Goal: Find specific page/section: Find specific page/section

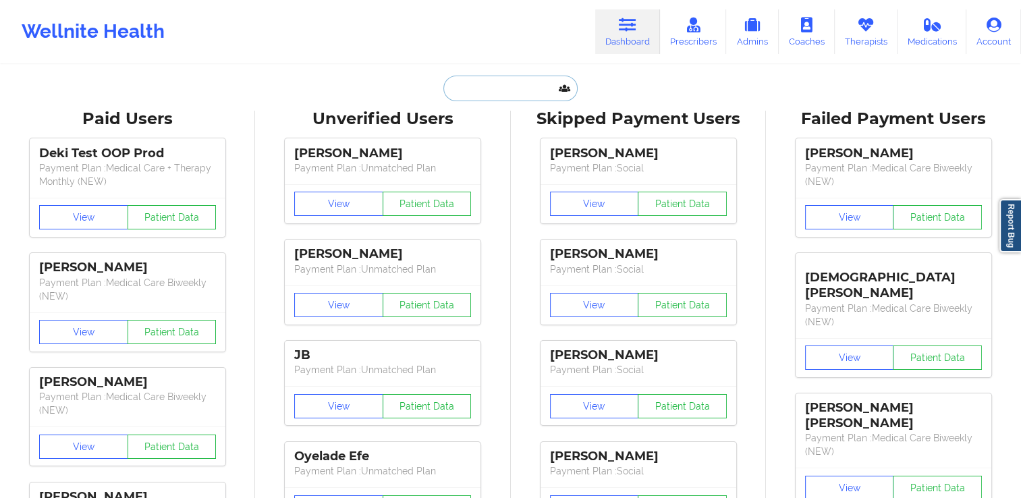
click at [485, 82] on input "text" at bounding box center [511, 89] width 134 height 26
paste input "[PERSON_NAME]"
type input "[PERSON_NAME]"
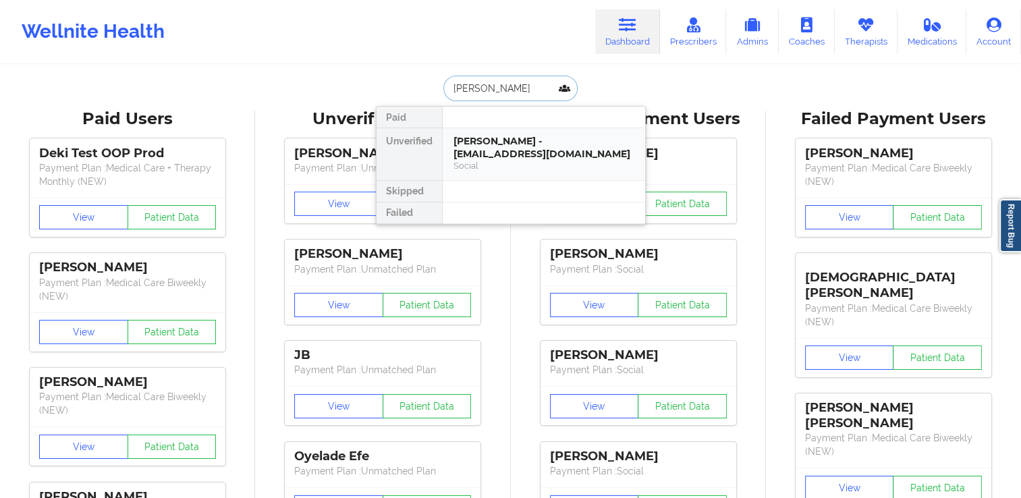
click at [509, 157] on div "[PERSON_NAME] - [EMAIL_ADDRESS][DOMAIN_NAME]" at bounding box center [544, 147] width 181 height 25
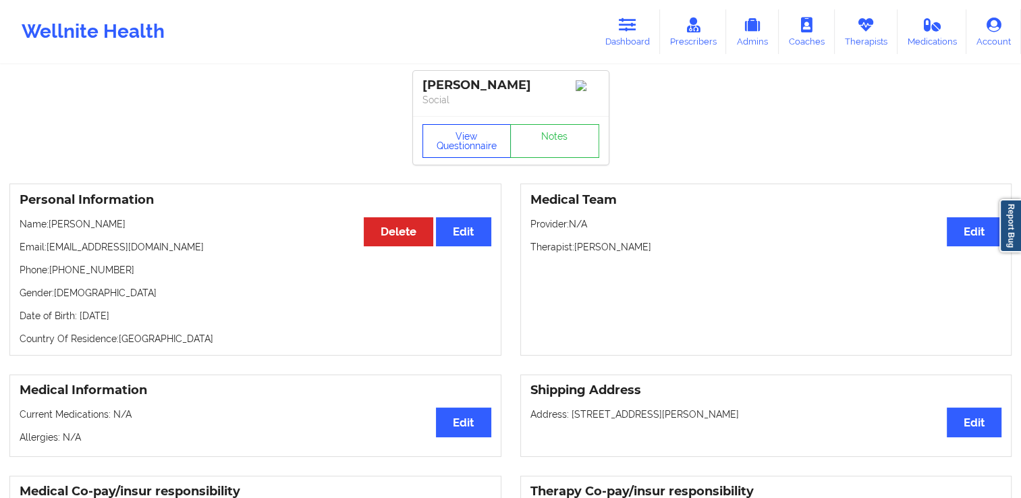
click at [482, 155] on button "View Questionnaire" at bounding box center [467, 141] width 89 height 34
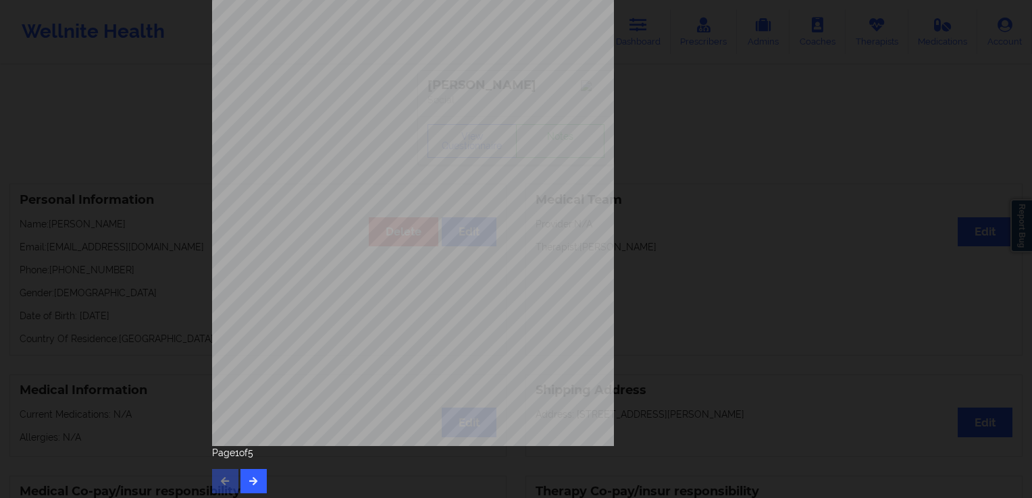
scroll to position [146, 0]
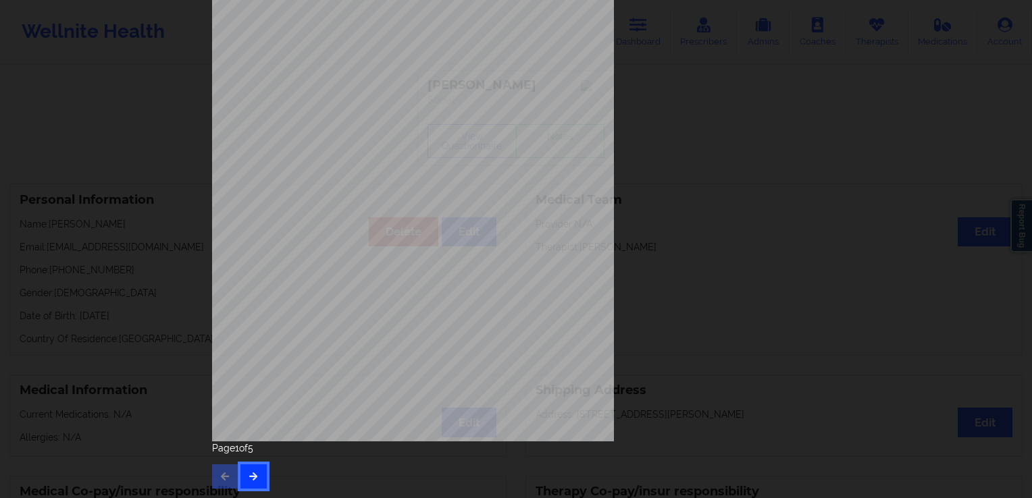
click at [258, 474] on button "button" at bounding box center [253, 476] width 26 height 24
click at [253, 474] on icon "button" at bounding box center [253, 476] width 11 height 8
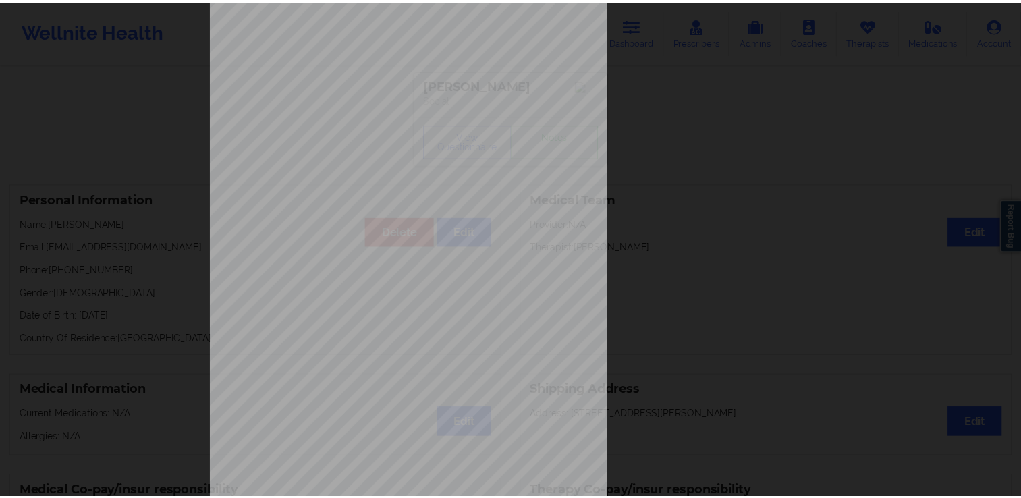
scroll to position [0, 0]
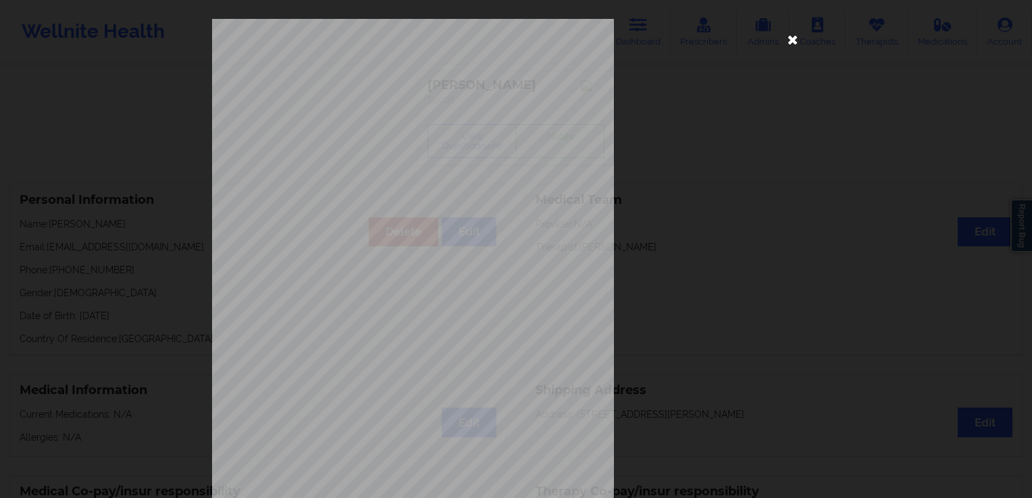
click at [782, 35] on icon at bounding box center [793, 39] width 22 height 22
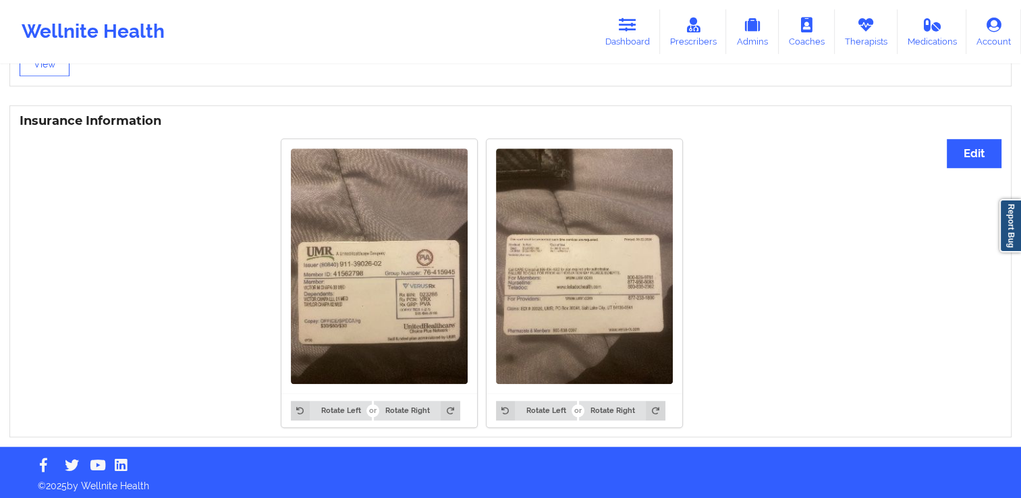
scroll to position [972, 0]
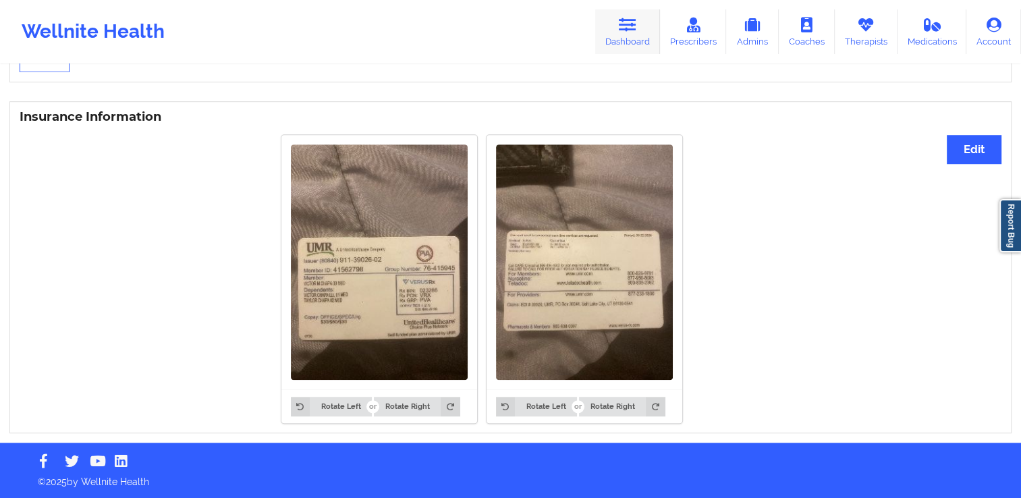
click at [649, 23] on link "Dashboard" at bounding box center [627, 31] width 65 height 45
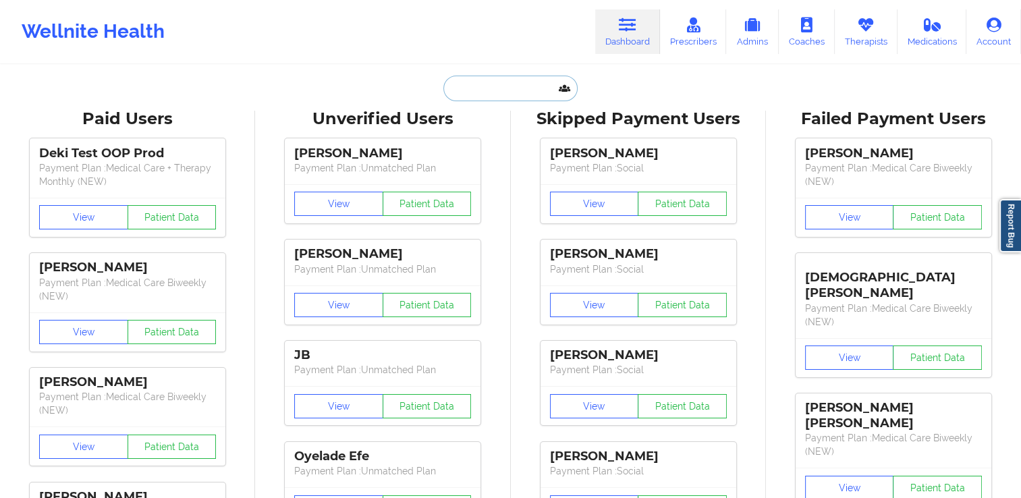
click at [503, 92] on input "text" at bounding box center [511, 89] width 134 height 26
paste input "[EMAIL_ADDRESS][DOMAIN_NAME]"
type input "[EMAIL_ADDRESS][DOMAIN_NAME]"
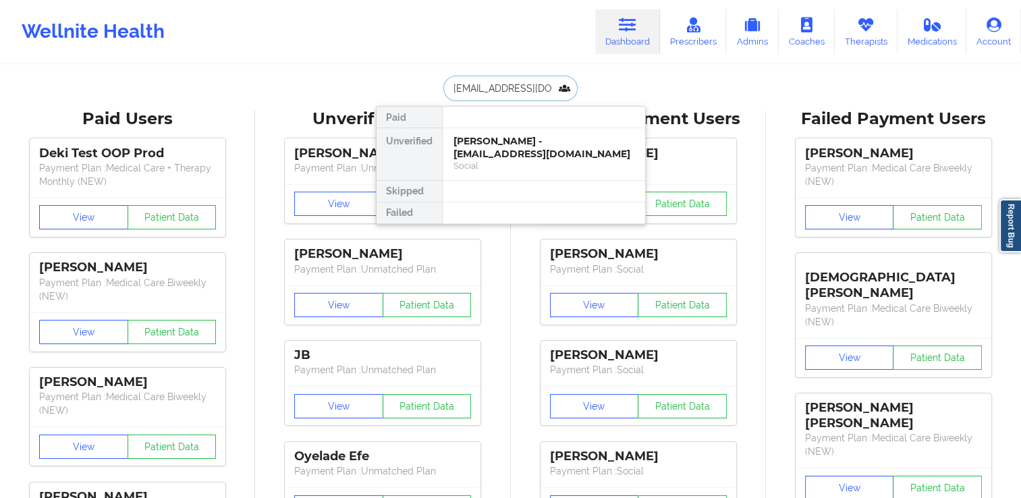
scroll to position [0, 16]
click at [500, 150] on div "[PERSON_NAME] - [EMAIL_ADDRESS][DOMAIN_NAME]" at bounding box center [544, 147] width 181 height 25
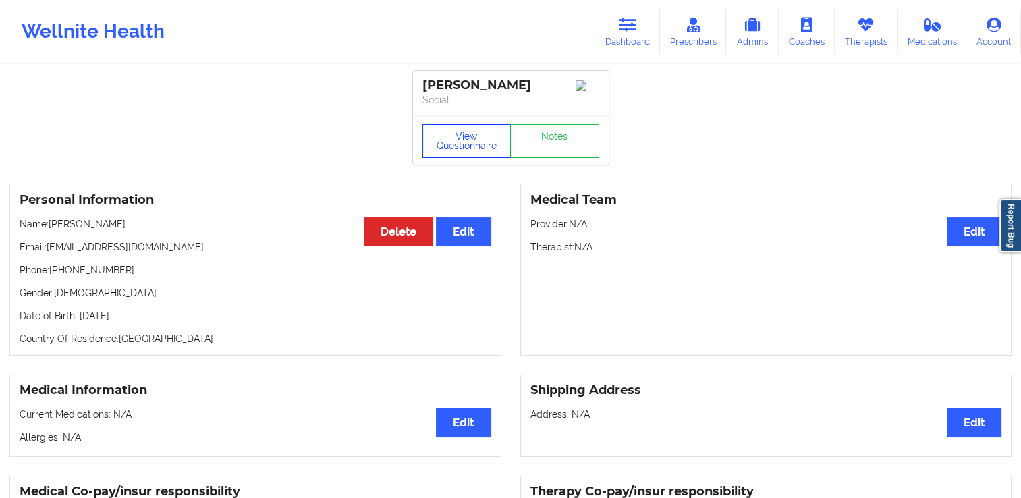
click at [452, 151] on button "View Questionnaire" at bounding box center [467, 141] width 89 height 34
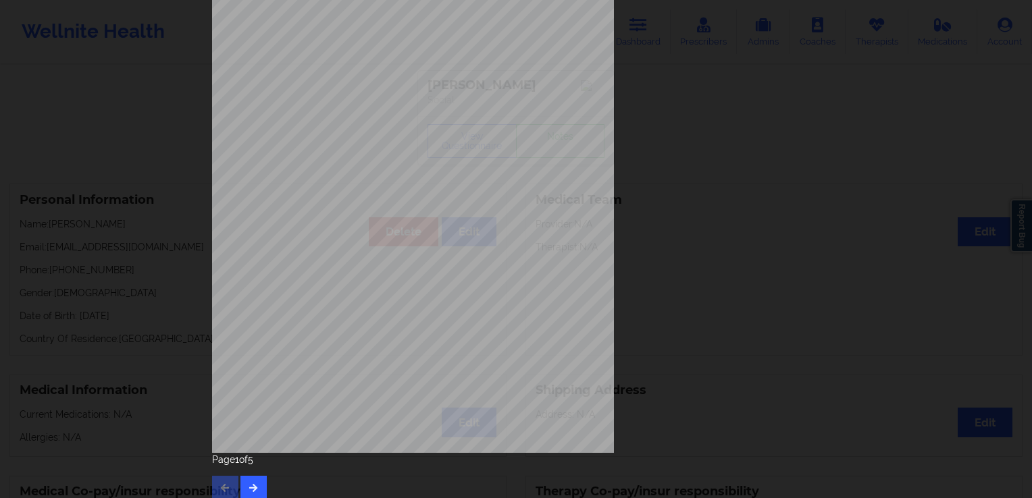
scroll to position [146, 0]
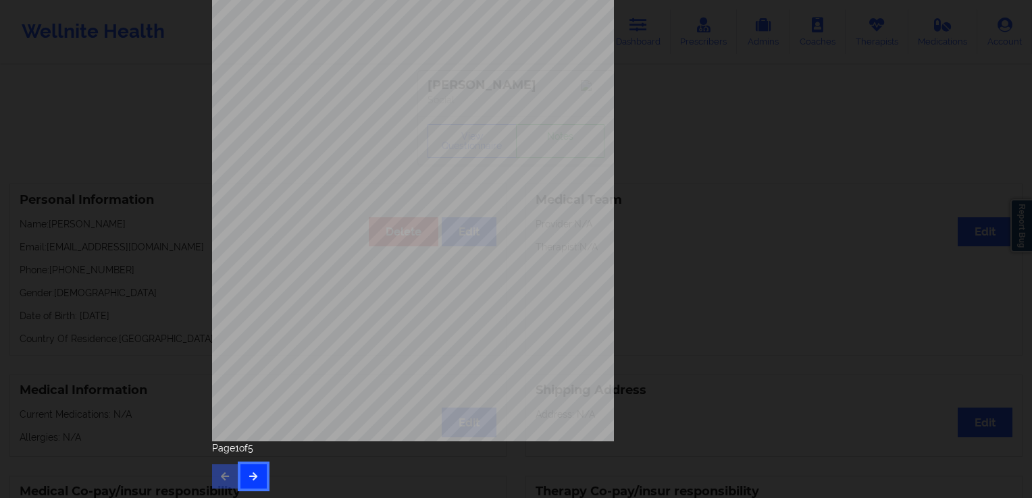
click at [257, 470] on button "button" at bounding box center [253, 476] width 26 height 24
click at [247, 469] on button "button" at bounding box center [253, 476] width 26 height 24
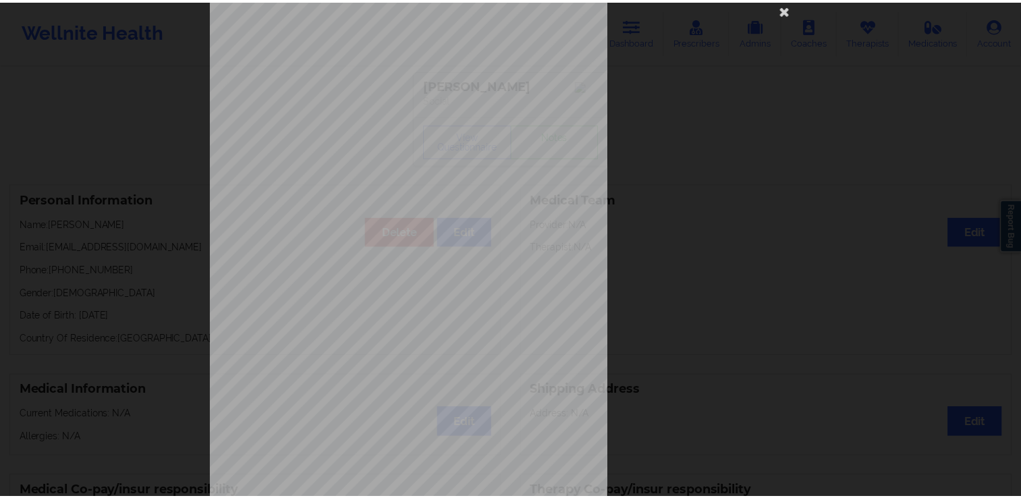
scroll to position [0, 0]
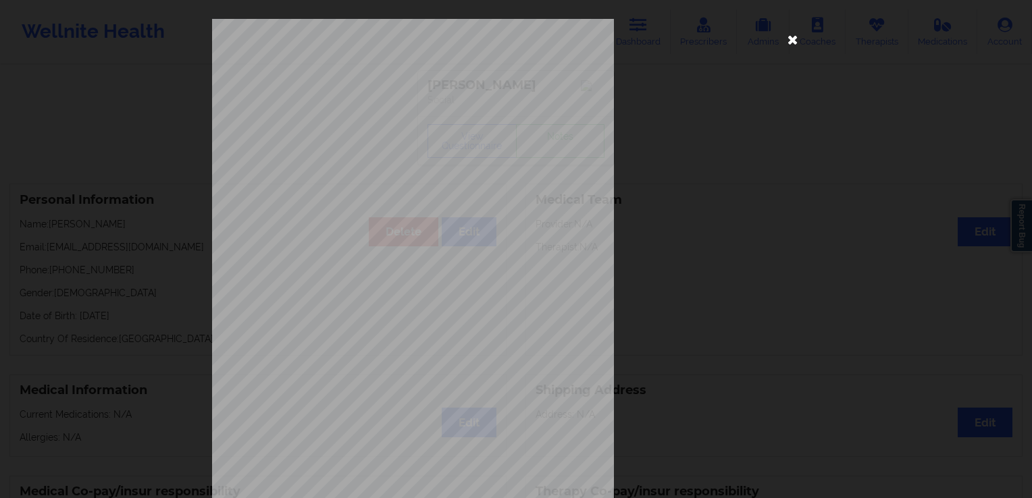
click at [786, 42] on icon at bounding box center [793, 39] width 22 height 22
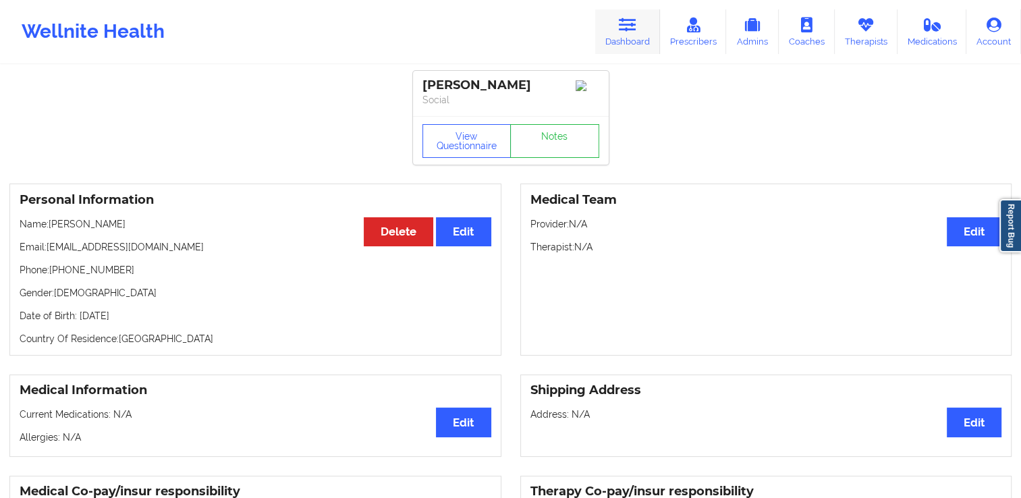
click at [618, 35] on link "Dashboard" at bounding box center [627, 31] width 65 height 45
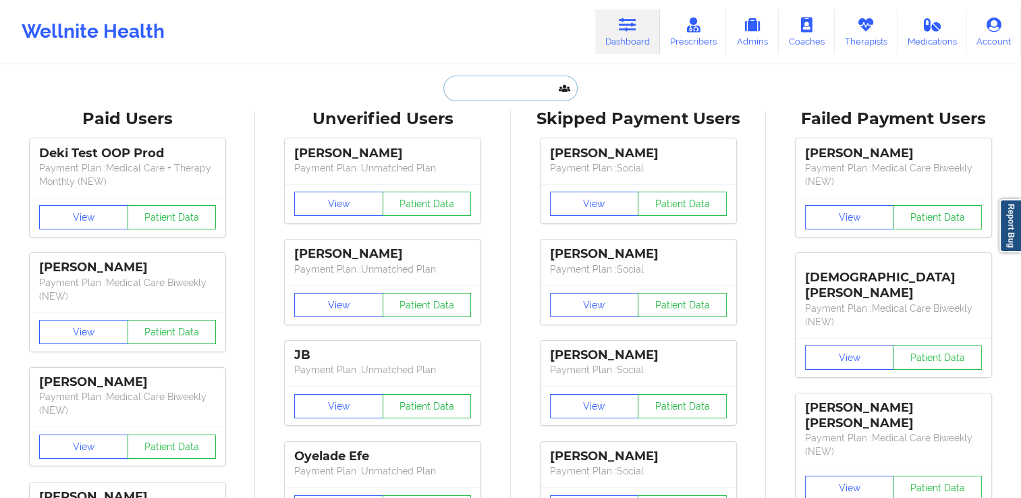
click at [515, 87] on input "text" at bounding box center [511, 89] width 134 height 26
paste input "[EMAIL_ADDRESS][DOMAIN_NAME]"
type input "[EMAIL_ADDRESS][DOMAIN_NAME]"
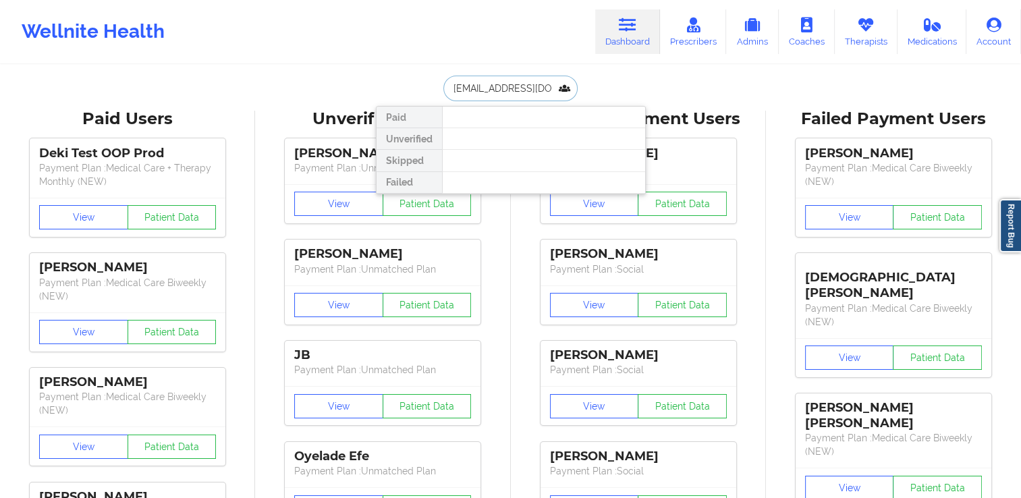
click at [446, 87] on input "[EMAIL_ADDRESS][DOMAIN_NAME]" at bounding box center [511, 89] width 134 height 26
click at [552, 82] on input "[EMAIL_ADDRESS][DOMAIN_NAME]" at bounding box center [511, 89] width 134 height 26
drag, startPoint x: 554, startPoint y: 80, endPoint x: 411, endPoint y: 93, distance: 143.0
click at [411, 93] on div "[EMAIL_ADDRESS][DOMAIN_NAME] Paid Unverified Skipped Failed" at bounding box center [511, 89] width 270 height 26
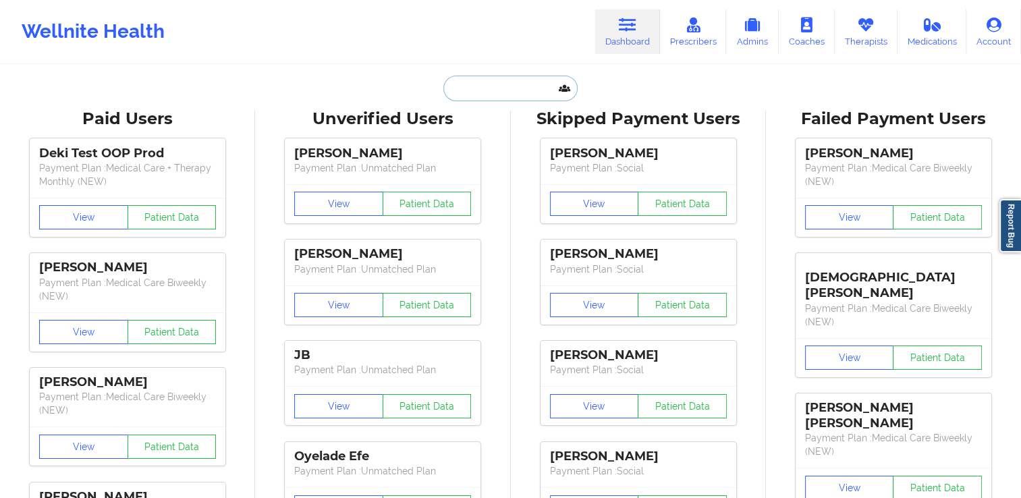
paste input "[PERSON_NAME]"
type input "[PERSON_NAME]"
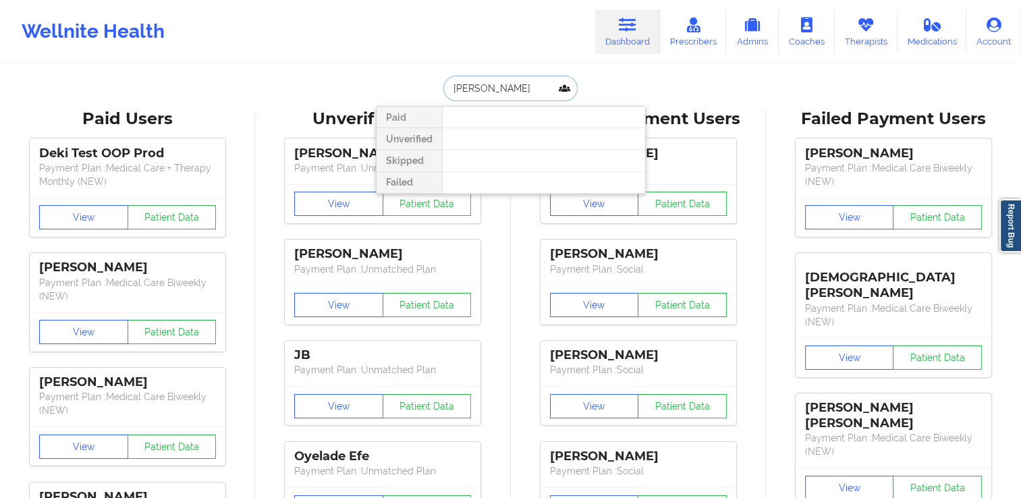
click at [450, 89] on input "[PERSON_NAME]" at bounding box center [511, 89] width 134 height 26
drag, startPoint x: 521, startPoint y: 90, endPoint x: 404, endPoint y: 97, distance: 117.6
click at [404, 97] on div "[PERSON_NAME] Unverified Skipped Failed" at bounding box center [511, 89] width 270 height 26
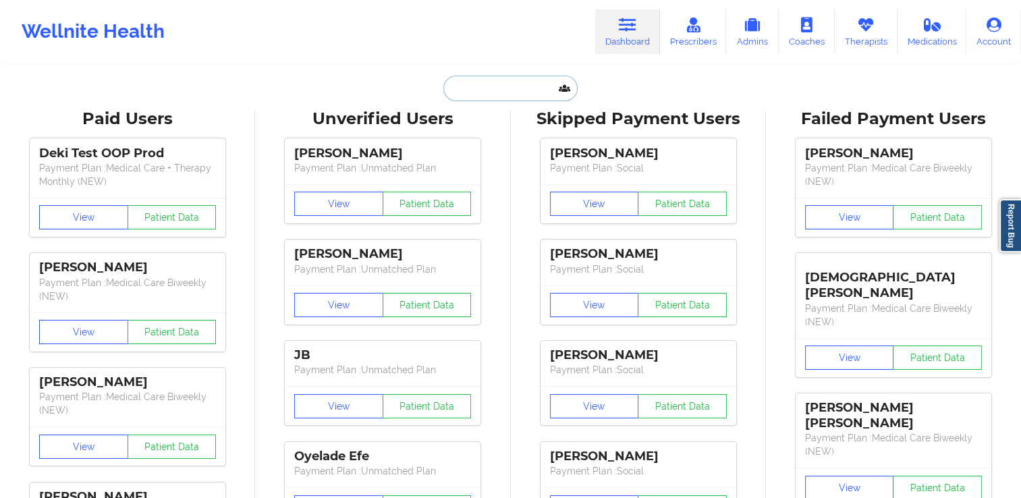
click at [474, 88] on input "text" at bounding box center [511, 89] width 134 height 26
paste input "[EMAIL_ADDRESS][DOMAIN_NAME]"
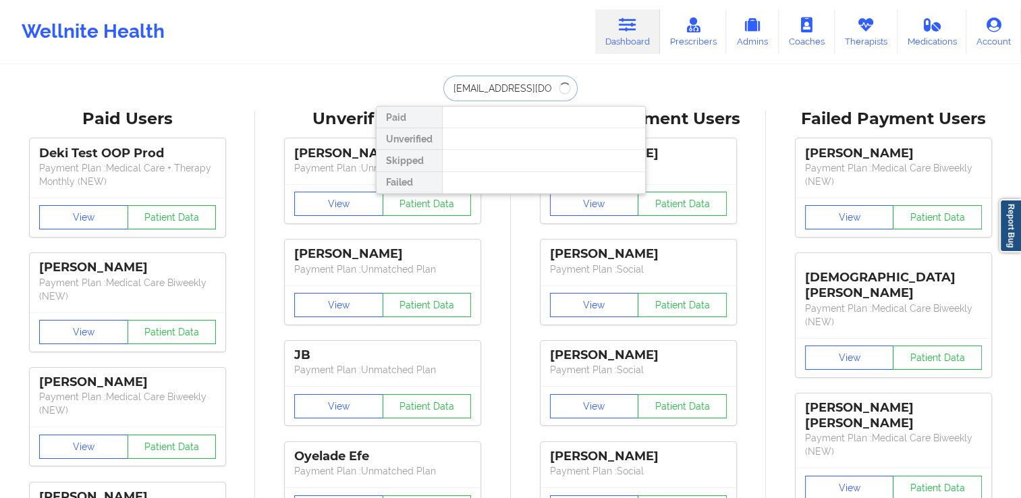
type input "[EMAIL_ADDRESS][DOMAIN_NAME]"
drag, startPoint x: 555, startPoint y: 83, endPoint x: 427, endPoint y: 96, distance: 128.9
click at [427, 96] on div "[EMAIL_ADDRESS][DOMAIN_NAME] Paid Unverified Skipped Failed" at bounding box center [511, 89] width 270 height 26
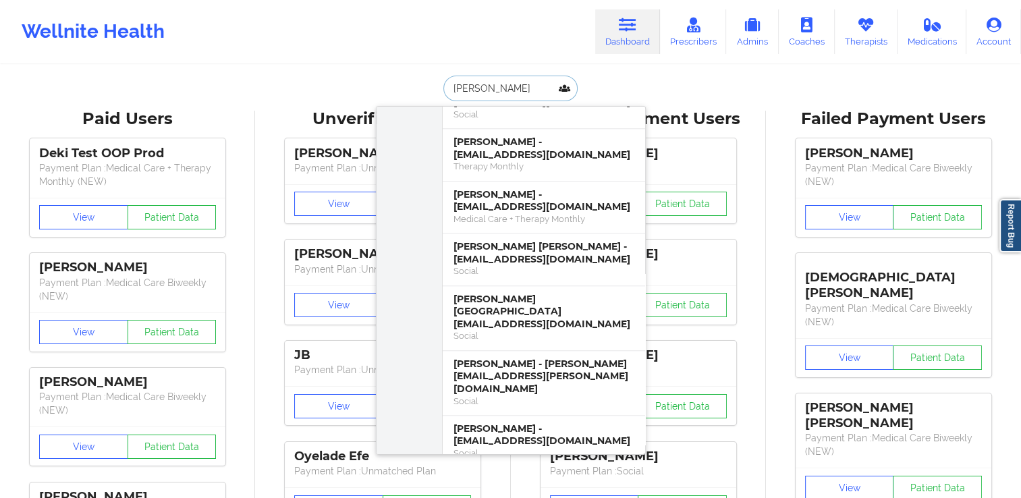
scroll to position [1143, 0]
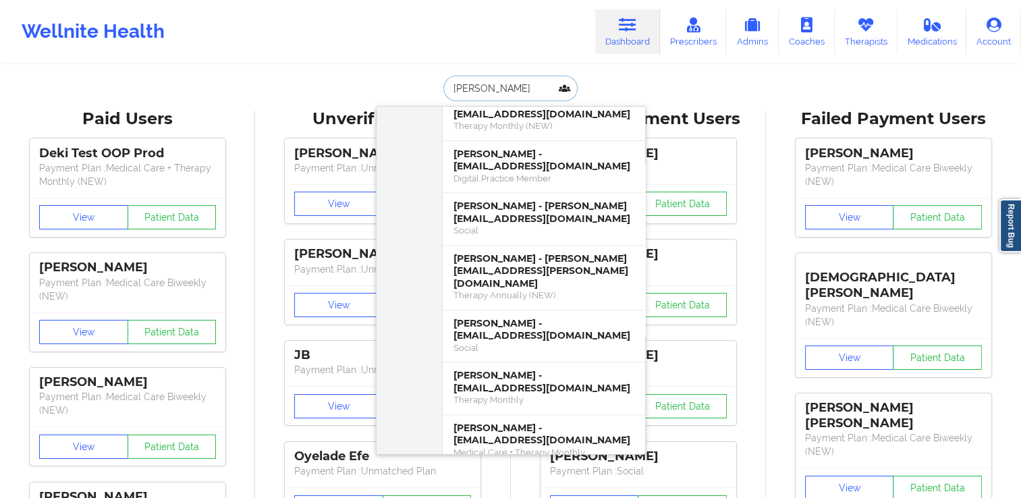
drag, startPoint x: 452, startPoint y: 88, endPoint x: 437, endPoint y: 88, distance: 14.9
click at [437, 88] on div "[PERSON_NAME] [PERSON_NAME] - [EMAIL_ADDRESS][DOMAIN_NAME] Unverified [PERSON_N…" at bounding box center [511, 89] width 270 height 26
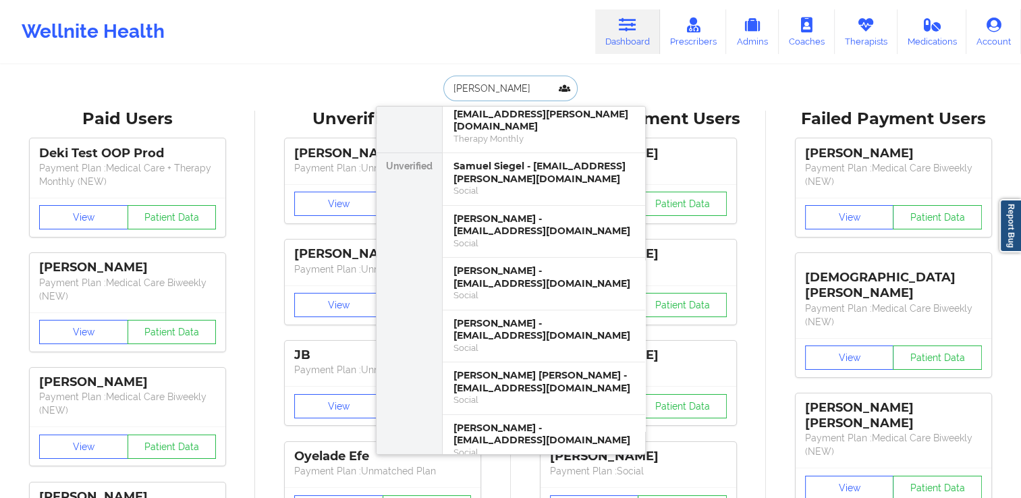
scroll to position [0, 0]
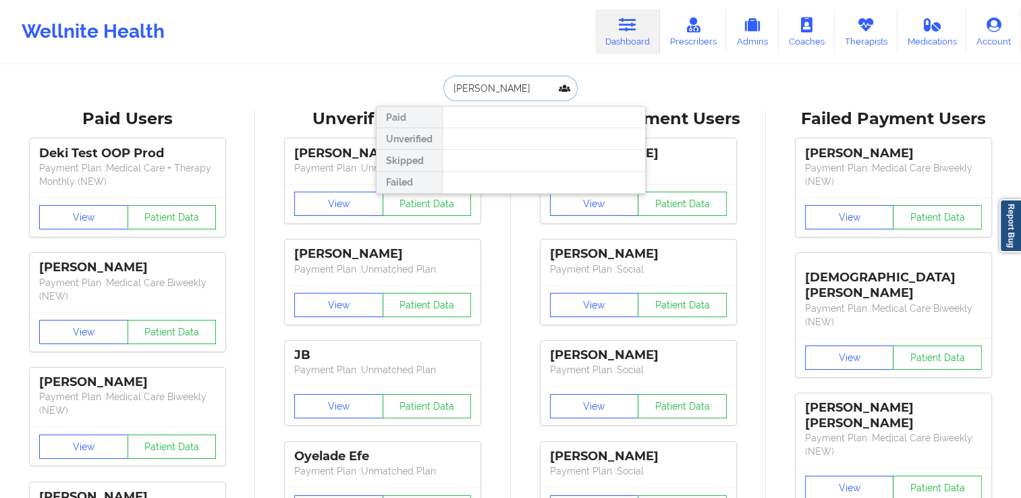
drag, startPoint x: 504, startPoint y: 87, endPoint x: 423, endPoint y: 96, distance: 82.2
click at [423, 96] on div "[PERSON_NAME] he Paid Unverified Skipped Failed" at bounding box center [511, 89] width 270 height 26
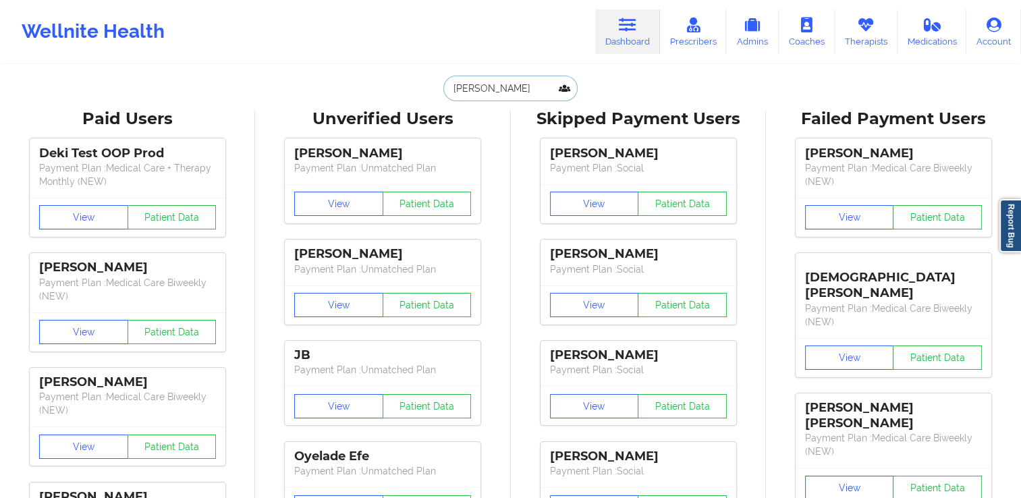
paste input "[EMAIL_ADDRESS][DOMAIN_NAME]"
type input "[EMAIL_ADDRESS][DOMAIN_NAME]"
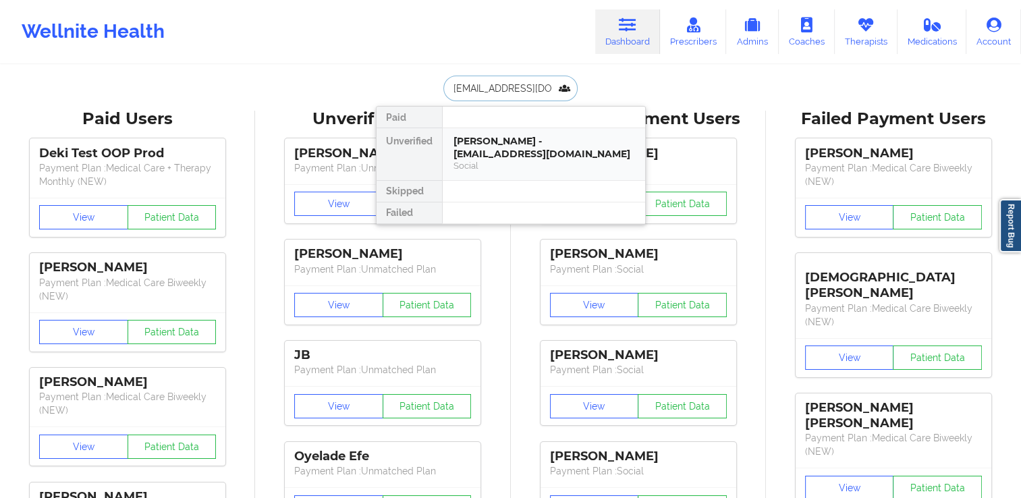
click at [489, 144] on div "[PERSON_NAME] - [EMAIL_ADDRESS][DOMAIN_NAME]" at bounding box center [544, 147] width 181 height 25
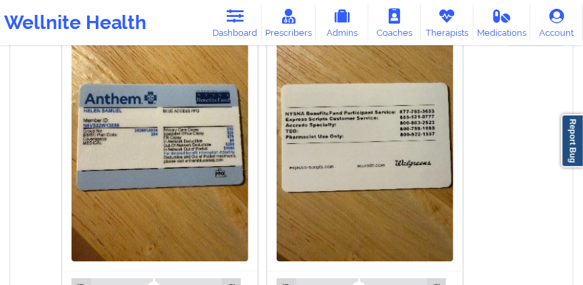
scroll to position [1046, 0]
